Goal: Find specific page/section: Find specific page/section

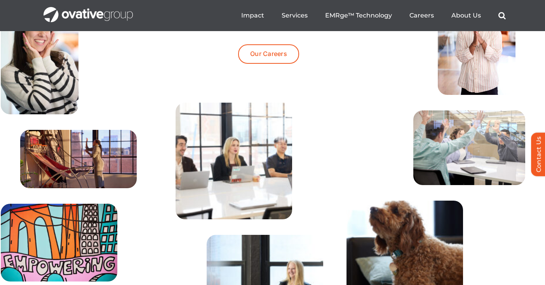
scroll to position [2521, 0]
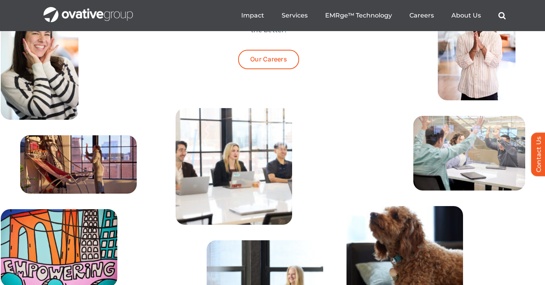
click at [282, 94] on div "Our Careers" at bounding box center [272, 75] width 155 height 66
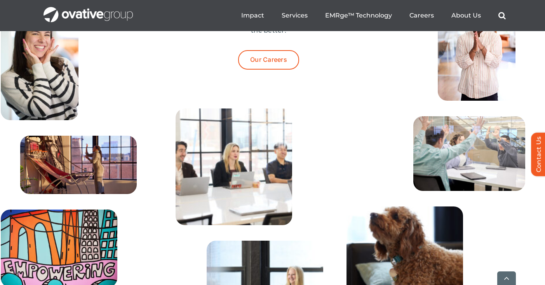
scroll to position [2521, 0]
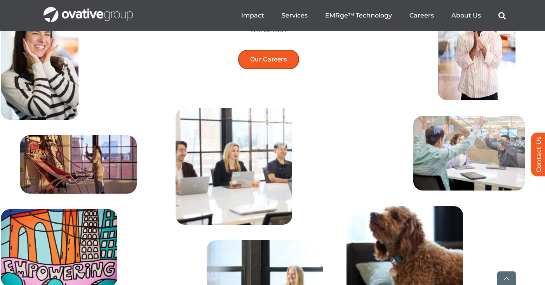
click at [263, 69] on link "Our Careers" at bounding box center [268, 59] width 61 height 19
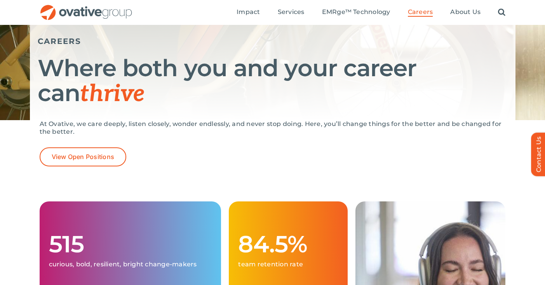
scroll to position [84, 0]
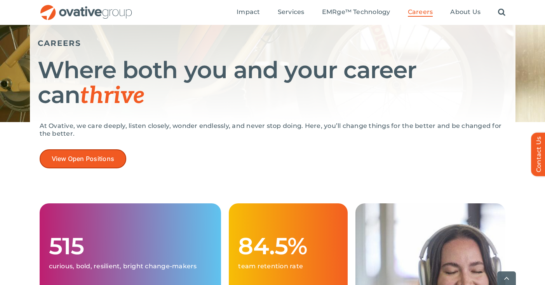
click at [113, 157] on span "View Open Positions" at bounding box center [83, 158] width 63 height 7
